Goal: Task Accomplishment & Management: Manage account settings

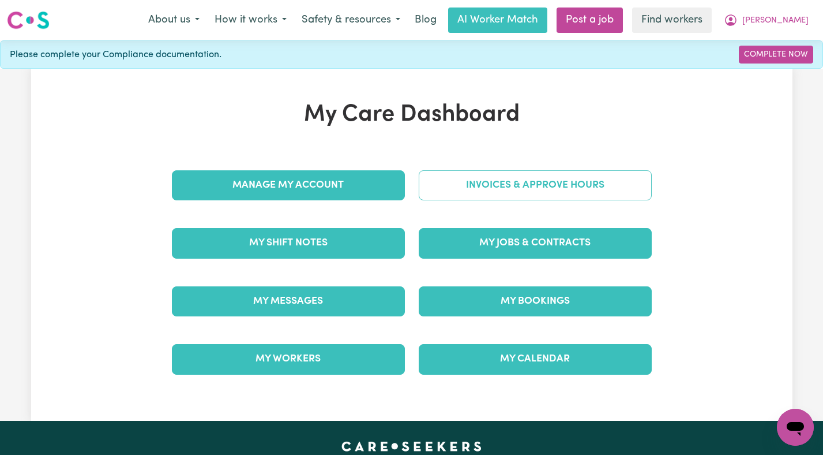
click at [537, 188] on link "Invoices & Approve Hours" at bounding box center [535, 185] width 233 height 30
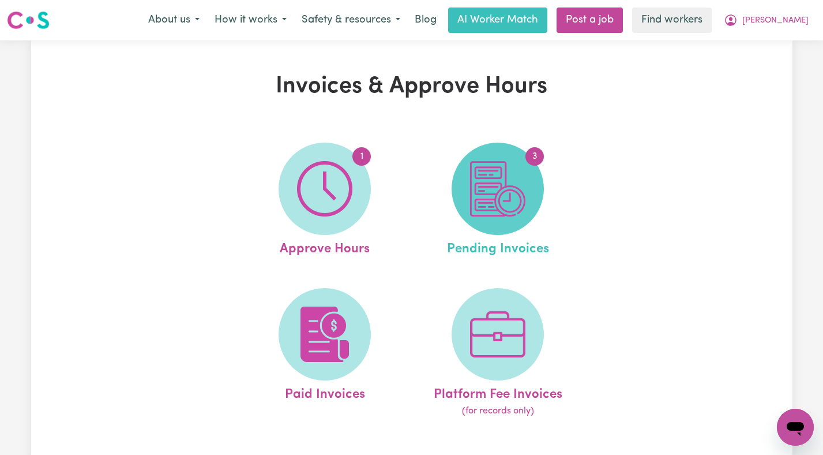
click at [498, 193] on img at bounding box center [497, 188] width 55 height 55
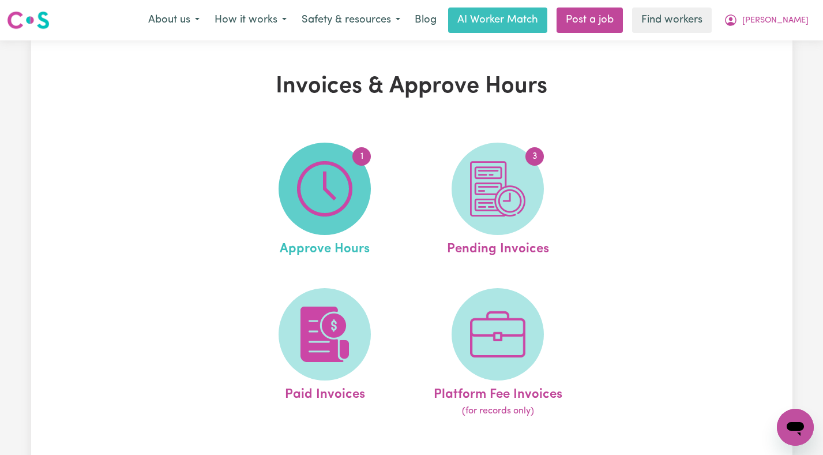
click at [306, 173] on img at bounding box center [324, 188] width 55 height 55
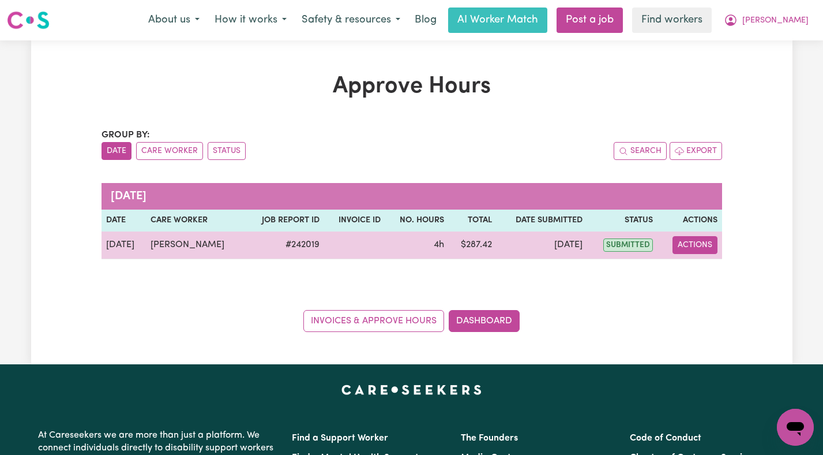
click at [695, 247] on button "Actions" at bounding box center [695, 245] width 45 height 18
click at [693, 269] on link "View Job Report" at bounding box center [722, 271] width 99 height 23
select select "pm"
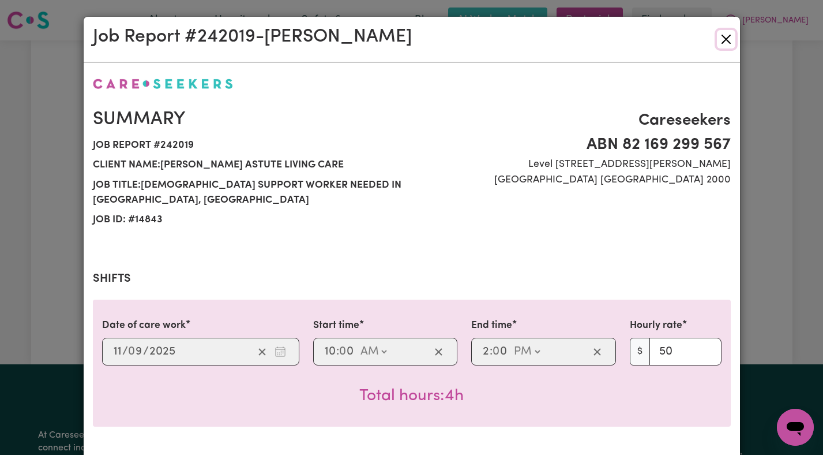
click at [733, 31] on button "Close" at bounding box center [726, 39] width 18 height 18
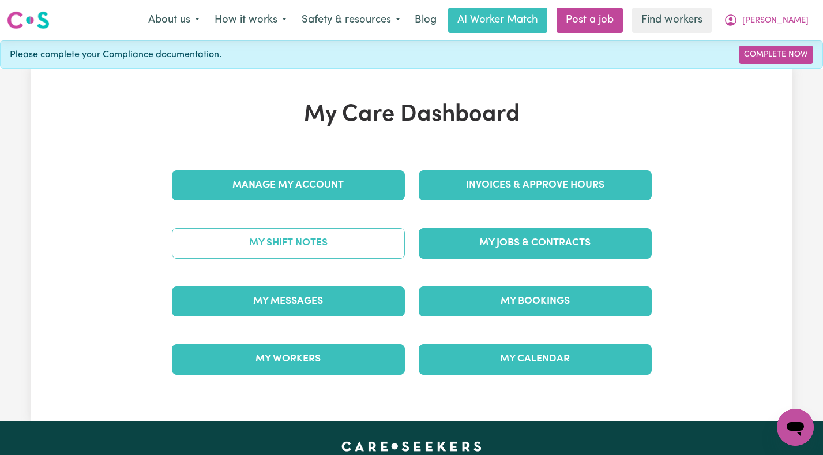
click at [291, 242] on link "My Shift Notes" at bounding box center [288, 243] width 233 height 30
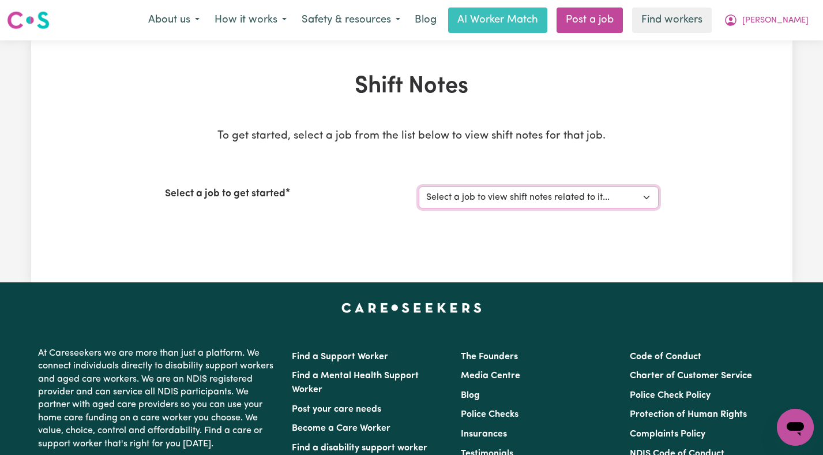
click at [482, 194] on select "Select a job to view shift notes related to it... [DEMOGRAPHIC_DATA] Support Wo…" at bounding box center [539, 197] width 240 height 22
select select "14843"
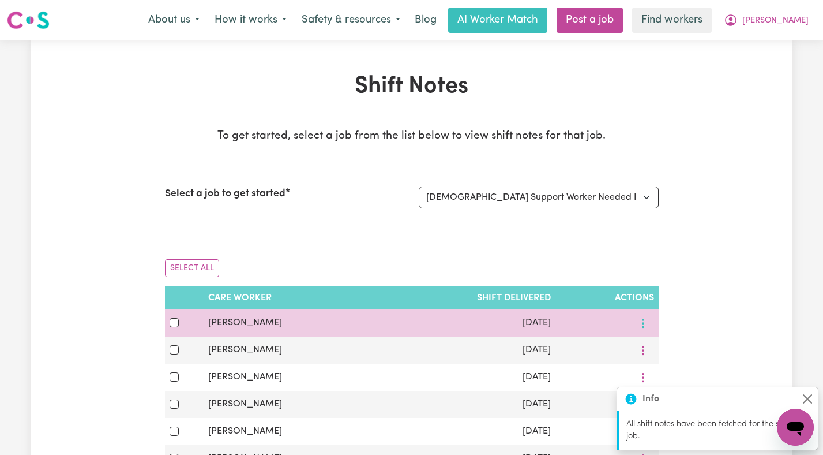
click at [638, 327] on icon "More options" at bounding box center [643, 323] width 12 height 12
click at [654, 371] on link "Download" at bounding box center [681, 372] width 95 height 23
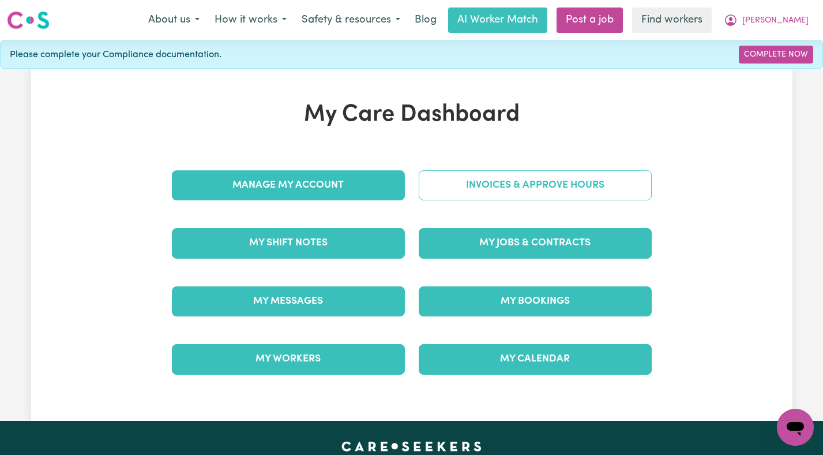
click at [542, 188] on link "Invoices & Approve Hours" at bounding box center [535, 185] width 233 height 30
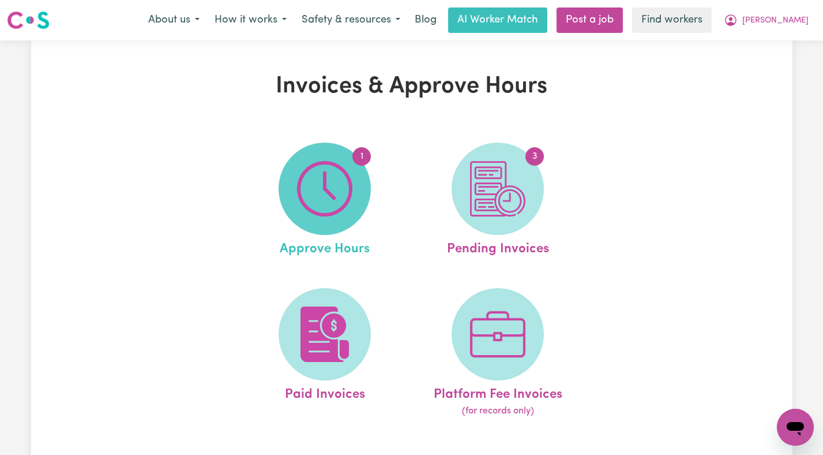
click at [337, 216] on img at bounding box center [324, 188] width 55 height 55
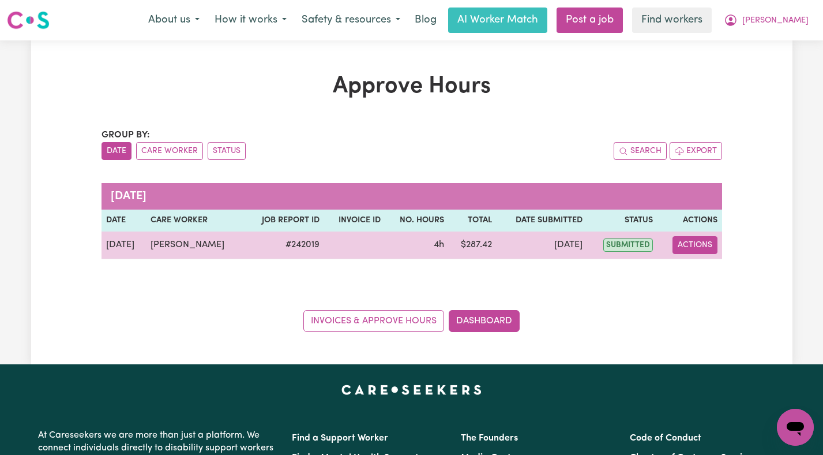
click at [714, 241] on button "Actions" at bounding box center [695, 245] width 45 height 18
click at [705, 267] on link "View Job Report" at bounding box center [722, 271] width 99 height 23
select select "pm"
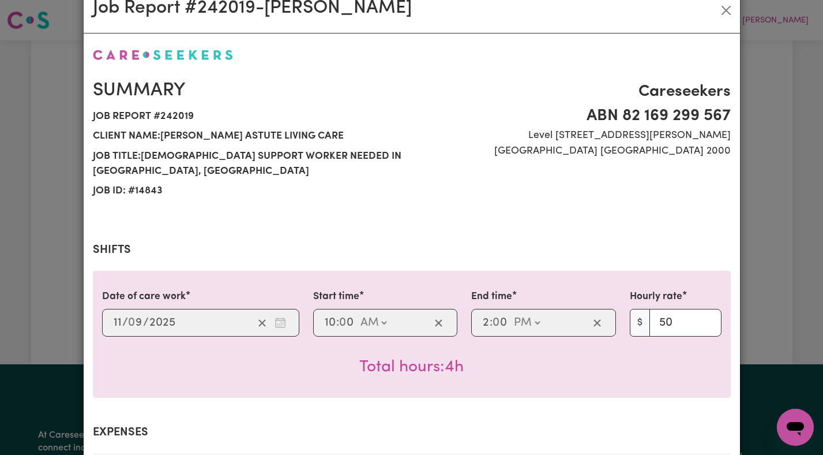
scroll to position [29, 0]
click at [727, 12] on button "Close" at bounding box center [726, 10] width 18 height 18
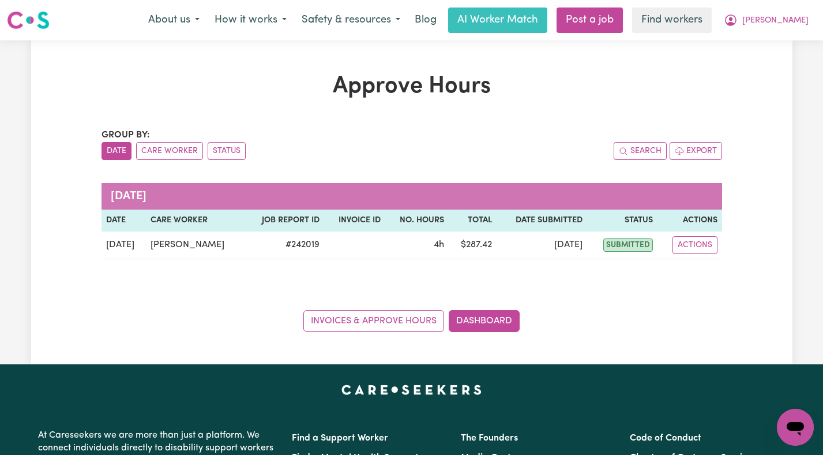
click at [807, 32] on div "About us How it works Safety & resources Blog AI Worker Match Post a job Find w…" at bounding box center [479, 19] width 676 height 25
click at [791, 25] on button "[PERSON_NAME]" at bounding box center [767, 20] width 100 height 24
click at [770, 62] on link "Logout" at bounding box center [770, 66] width 91 height 22
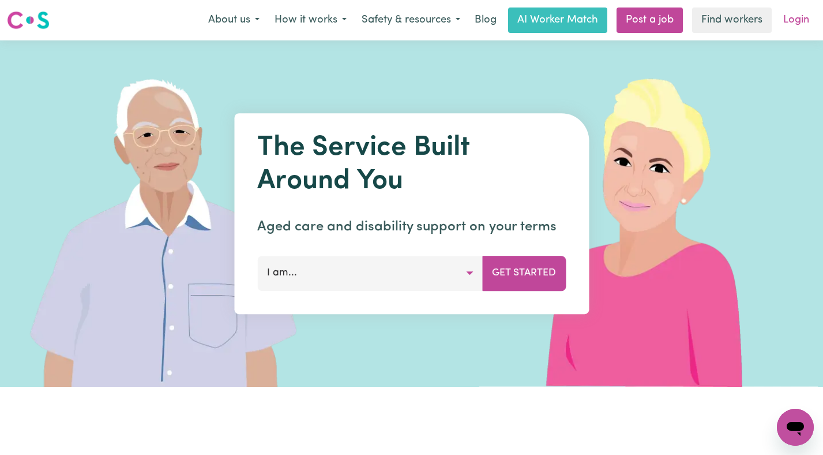
click at [800, 20] on link "Login" at bounding box center [797, 19] width 40 height 25
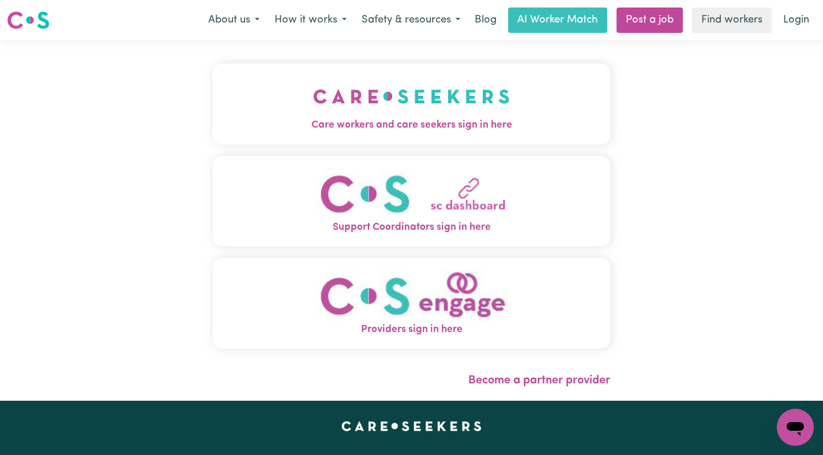
click at [408, 92] on button "Care workers and care seekers sign in here" at bounding box center [412, 103] width 398 height 81
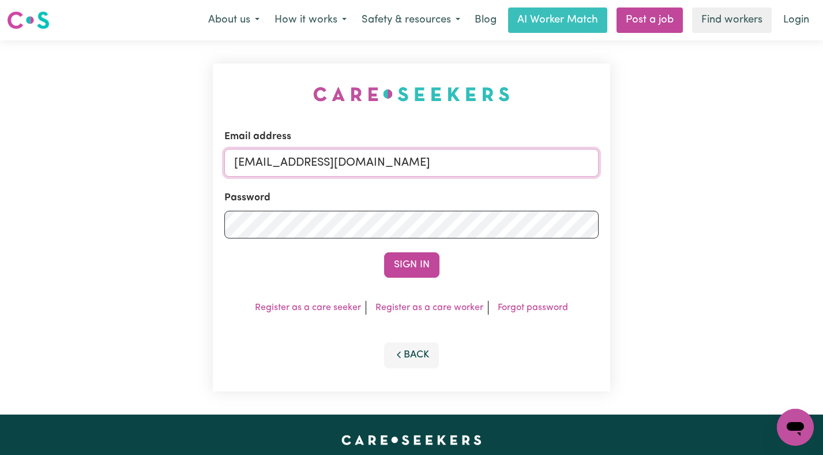
drag, startPoint x: 530, startPoint y: 162, endPoint x: 294, endPoint y: 168, distance: 236.0
click at [294, 168] on input "[EMAIL_ADDRESS][DOMAIN_NAME]" at bounding box center [411, 163] width 375 height 28
paste input "[EMAIL_ADDRESS][DOMAIN_NAME]"
type input "[EMAIL_ADDRESS][PERSON_NAME][DOMAIN_NAME]"
click at [384, 252] on button "Sign In" at bounding box center [411, 264] width 55 height 25
